Goal: Task Accomplishment & Management: Use online tool/utility

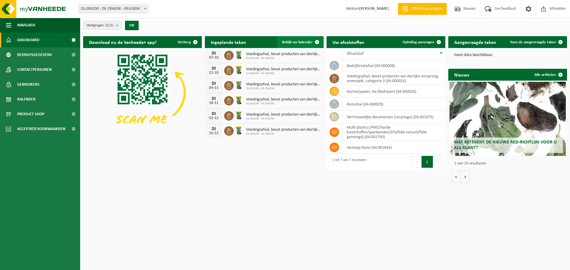
click at [297, 38] on link "Bekijk uw kalender" at bounding box center [300, 42] width 46 height 12
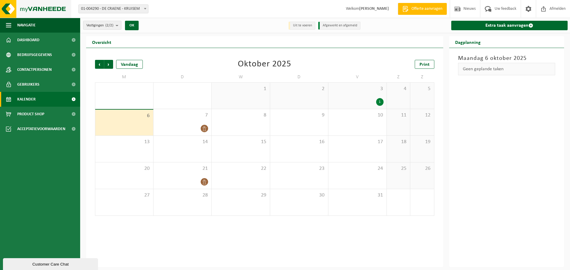
click at [31, 10] on img at bounding box center [35, 9] width 71 height 18
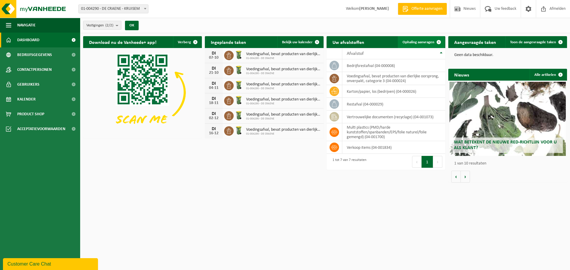
click at [433, 42] on span at bounding box center [439, 42] width 12 height 12
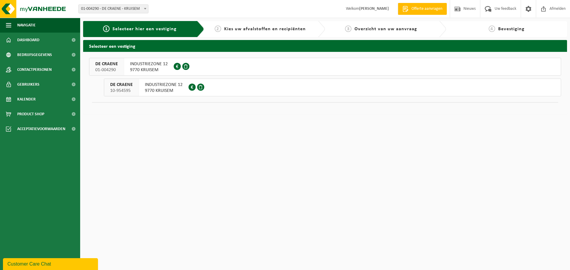
click at [220, 70] on button "DE CRAENE 01-004290 INDUSTRIEZONE 12 9770 KRUISEM 0405.401.107" at bounding box center [325, 67] width 472 height 18
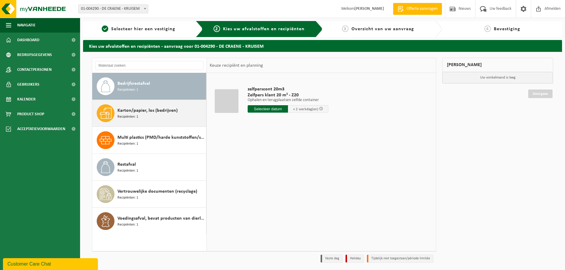
click at [156, 119] on div "Karton/papier, los (bedrijven) Recipiënten: 1" at bounding box center [160, 113] width 87 height 18
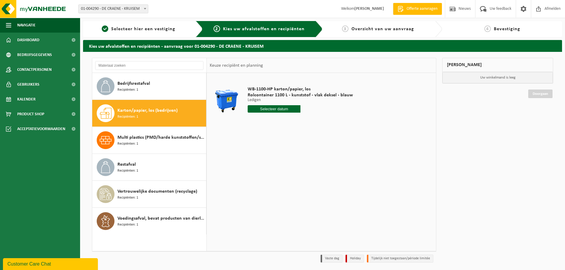
click at [257, 109] on input "text" at bounding box center [274, 108] width 53 height 7
click at [295, 153] on div "10" at bounding box center [295, 151] width 10 height 9
type input "Van 2025-10-10"
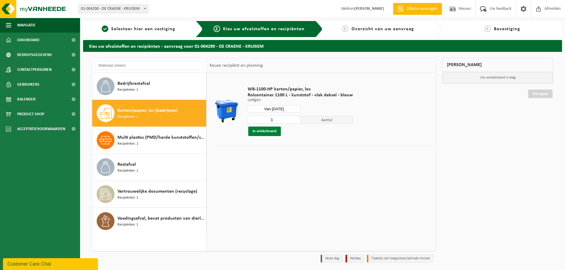
click at [269, 130] on button "In winkelmand" at bounding box center [264, 131] width 33 height 9
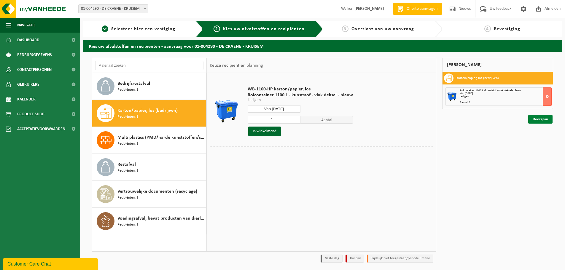
click at [535, 120] on link "Doorgaan" at bounding box center [540, 119] width 24 height 9
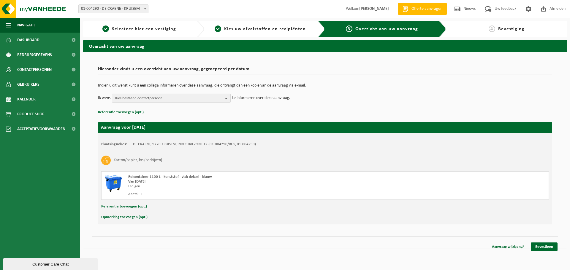
click at [201, 97] on span "Kies bestaand contactpersoon" at bounding box center [168, 98] width 107 height 9
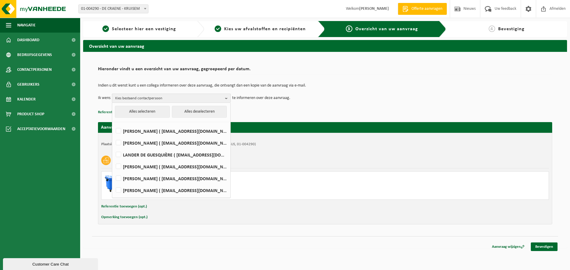
click at [158, 98] on span "Kies bestaand contactpersoon" at bounding box center [168, 98] width 107 height 9
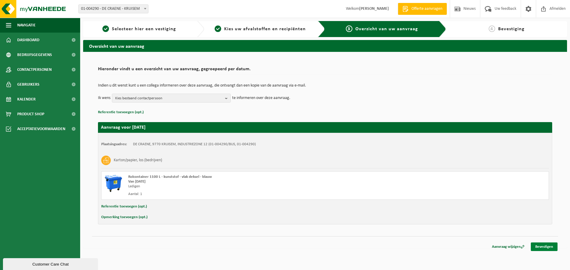
click at [552, 246] on link "Bevestigen" at bounding box center [543, 247] width 27 height 9
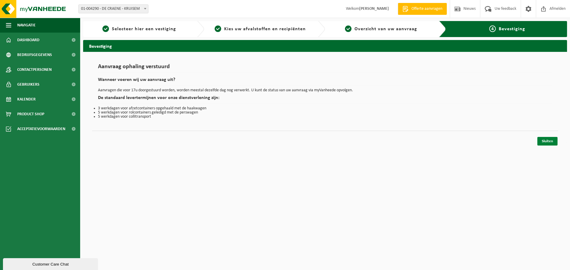
click at [541, 137] on link "Sluiten" at bounding box center [547, 141] width 20 height 9
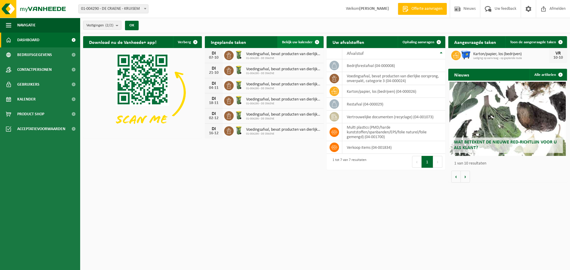
click at [301, 36] on link "Bekijk uw kalender" at bounding box center [300, 42] width 46 height 12
